Goal: Obtain resource: Obtain resource

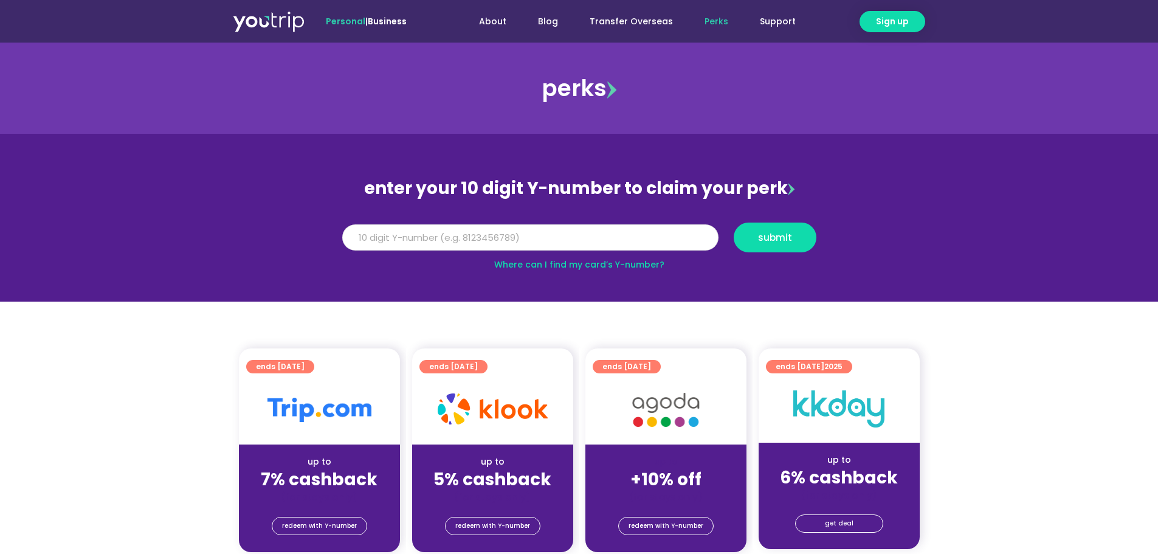
click at [545, 227] on input "Y Number" at bounding box center [530, 237] width 376 height 27
click at [542, 237] on input "Y Number" at bounding box center [530, 237] width 376 height 27
type input "8167362838"
click at [811, 238] on button "submit" at bounding box center [775, 238] width 83 height 30
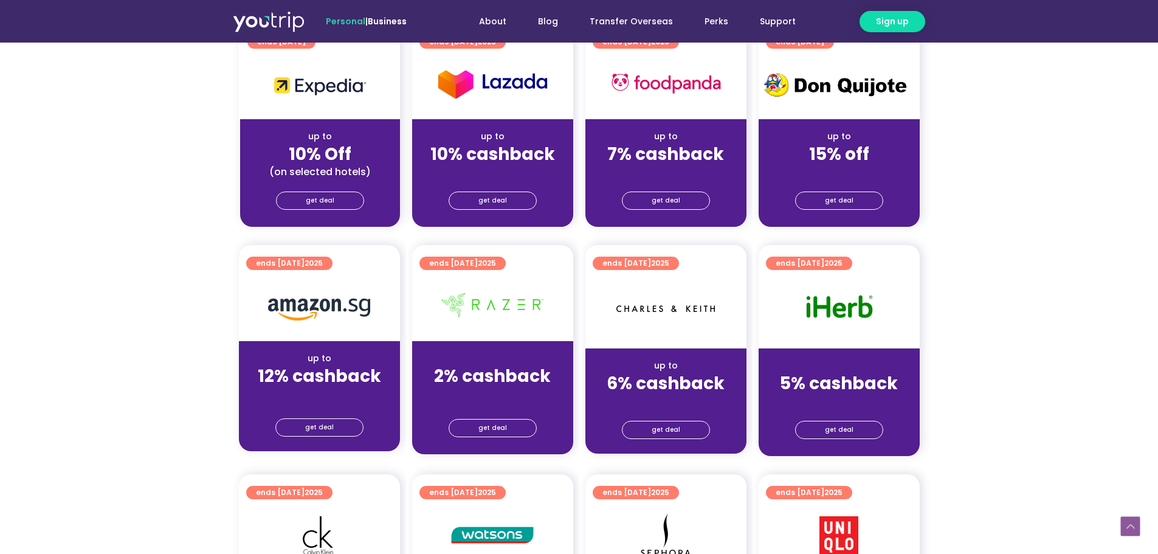
scroll to position [608, 0]
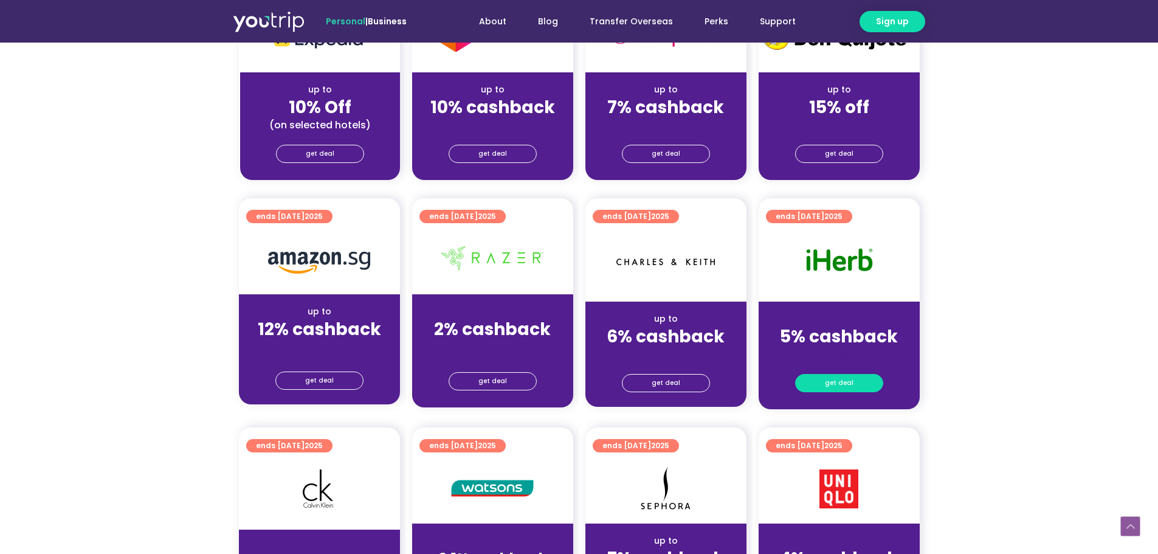
click at [855, 384] on link "get deal" at bounding box center [839, 383] width 88 height 18
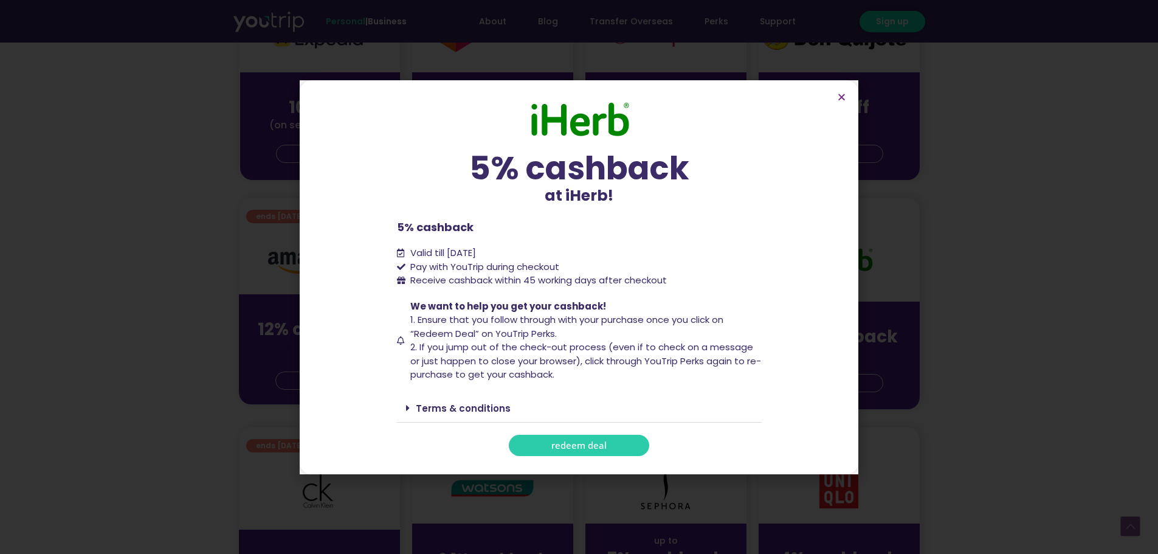
click at [601, 447] on span "redeem deal" at bounding box center [578, 445] width 55 height 9
